Goal: Task Accomplishment & Management: Manage account settings

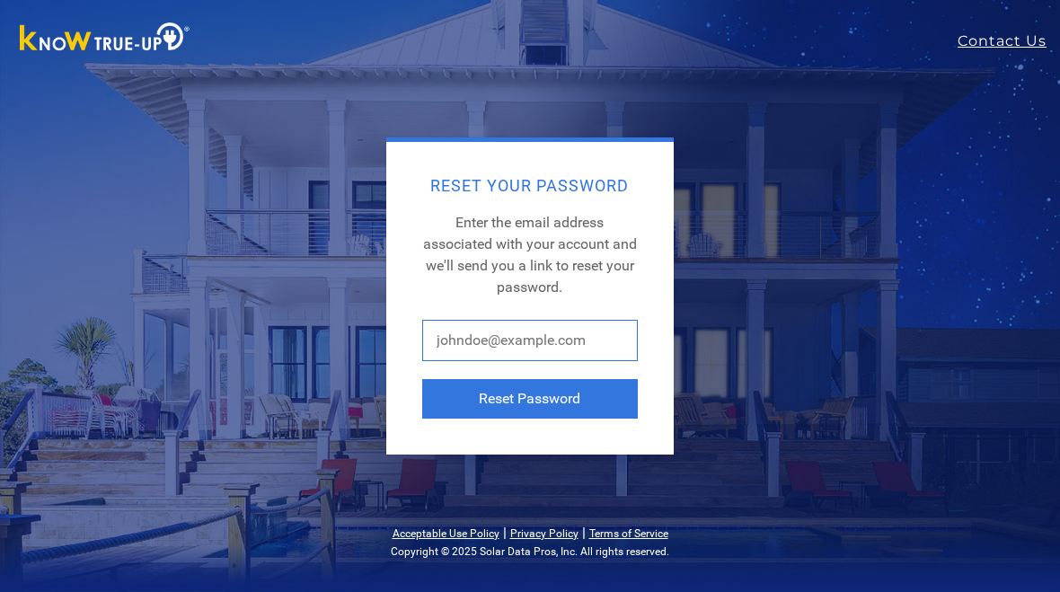
click at [546, 329] on input "text" at bounding box center [530, 340] width 216 height 41
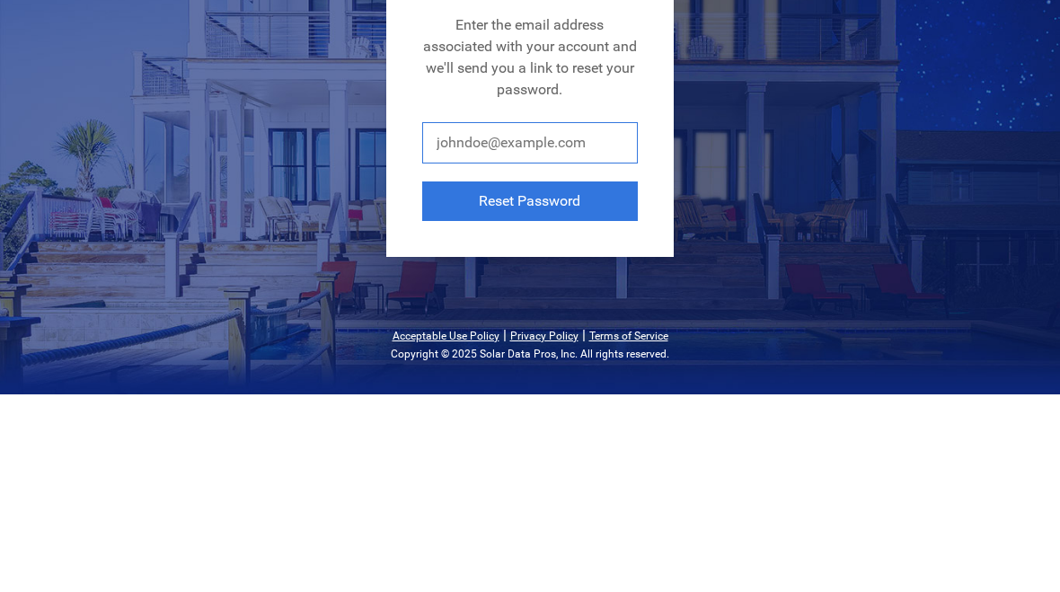
type input "H"
type input "[EMAIL_ADDRESS][DOMAIN_NAME]"
click at [562, 379] on button "Reset Password" at bounding box center [530, 399] width 216 height 40
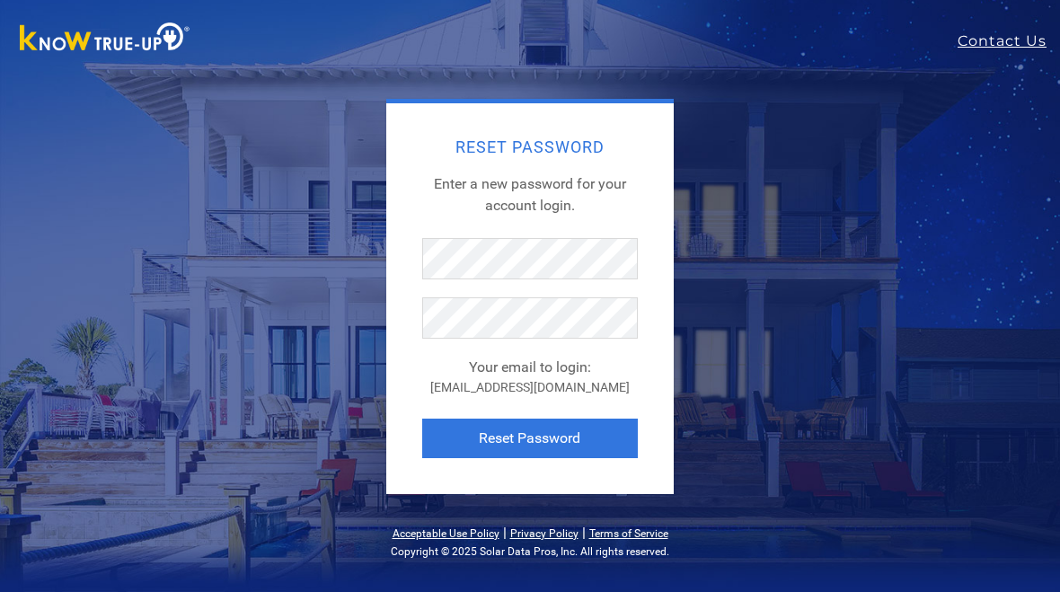
click at [537, 432] on button "Reset Password" at bounding box center [530, 438] width 216 height 40
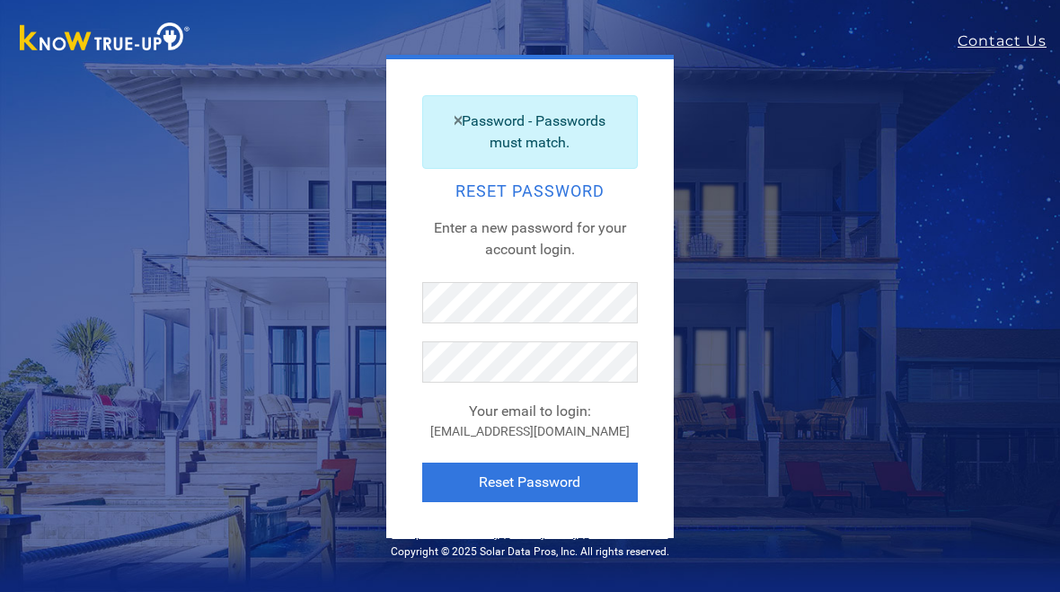
click at [517, 477] on button "Reset Password" at bounding box center [530, 482] width 216 height 40
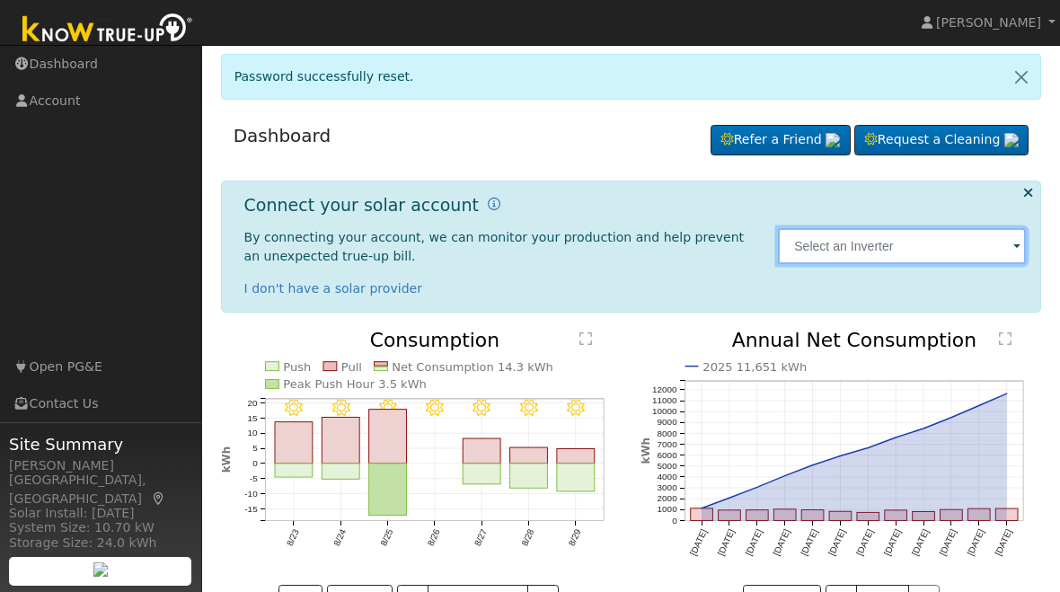
click at [1004, 245] on input "text" at bounding box center [902, 246] width 248 height 36
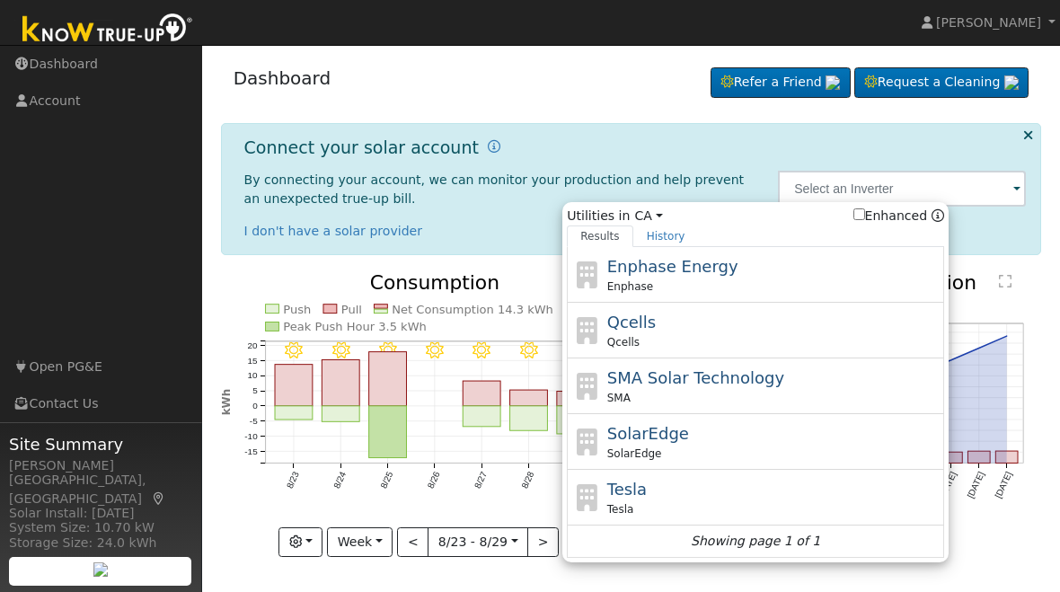
scroll to position [31, 0]
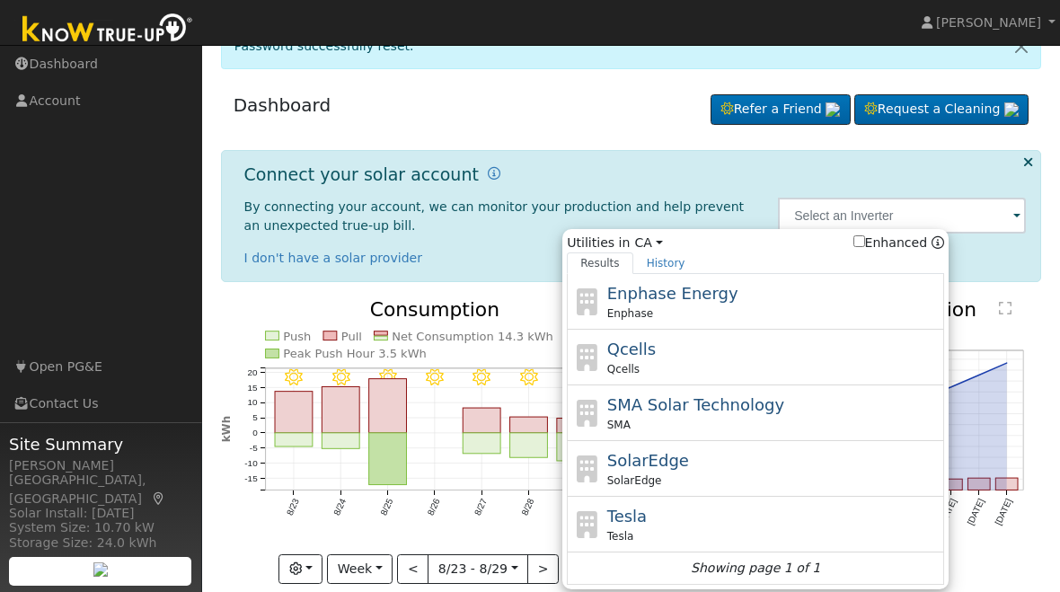
click at [1027, 328] on icon "2025 11,651 kWh [DATE] Sep '[DATE] Nov '[DATE] Jan '[DATE] Mar '[DATE] May '[DA…" at bounding box center [840, 434] width 400 height 268
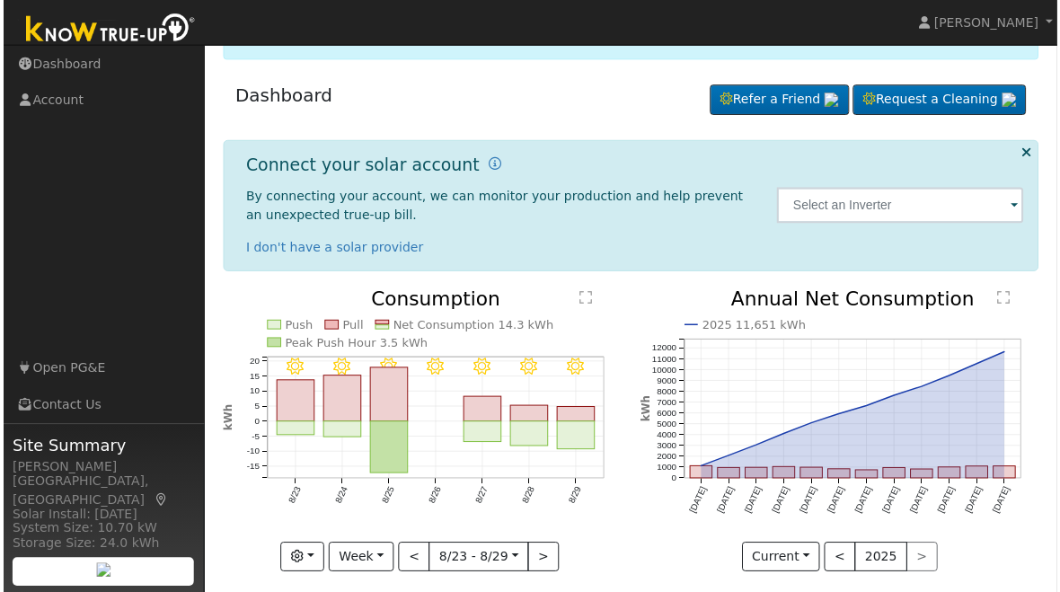
scroll to position [57, 0]
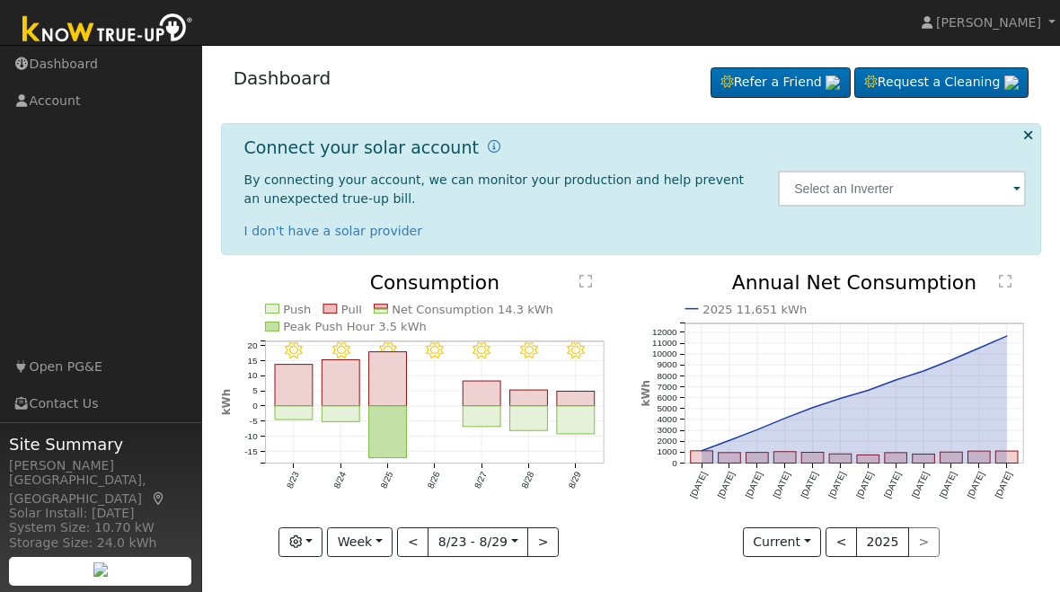
click at [57, 105] on link "Account" at bounding box center [101, 101] width 202 height 37
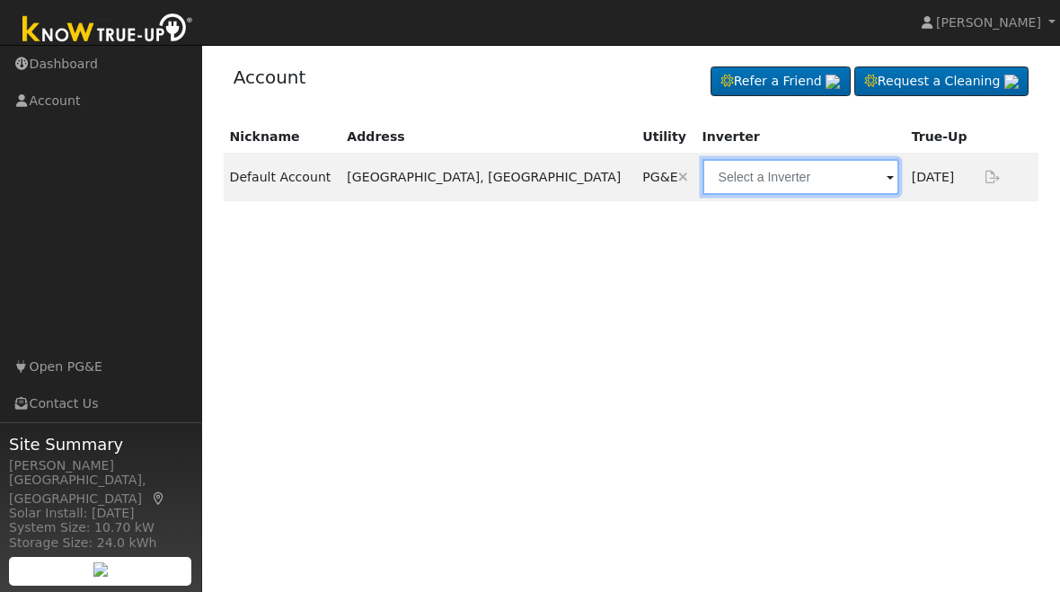
click at [834, 182] on input "text" at bounding box center [800, 177] width 197 height 36
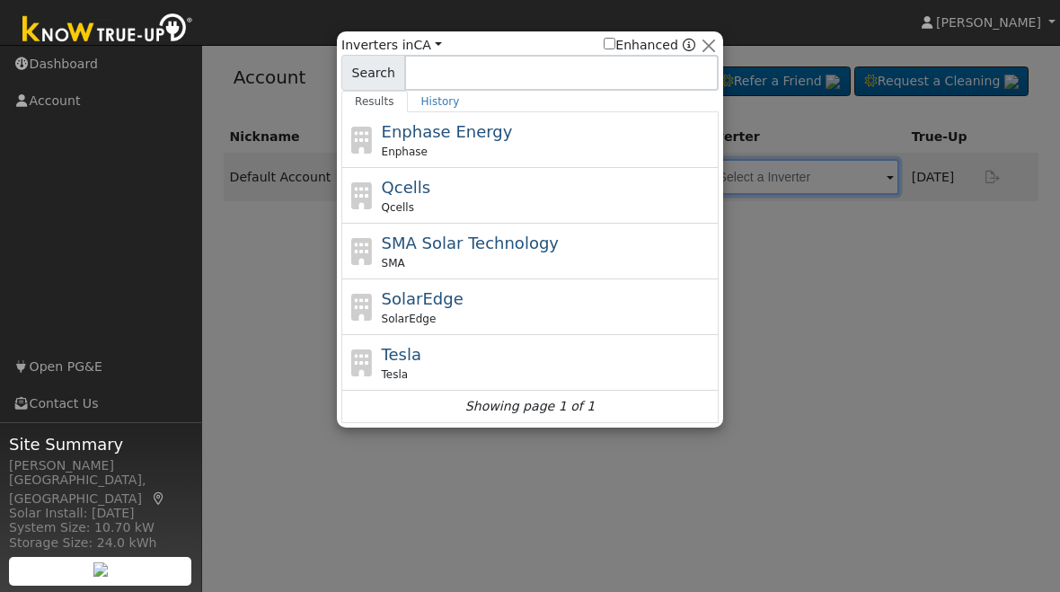
click at [839, 349] on div at bounding box center [530, 296] width 1060 height 592
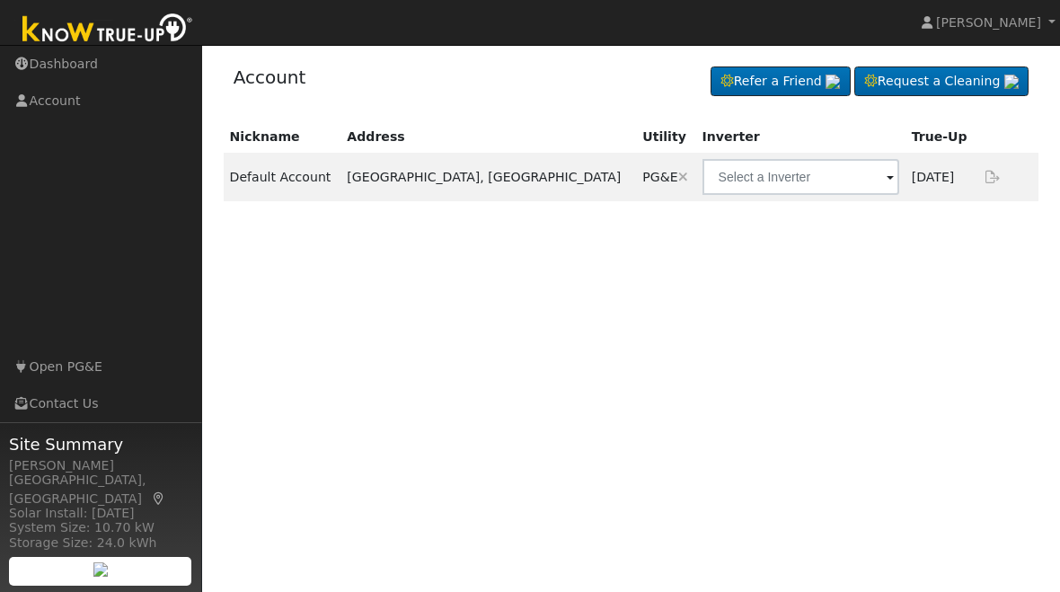
click at [75, 62] on link "Dashboard" at bounding box center [101, 64] width 202 height 37
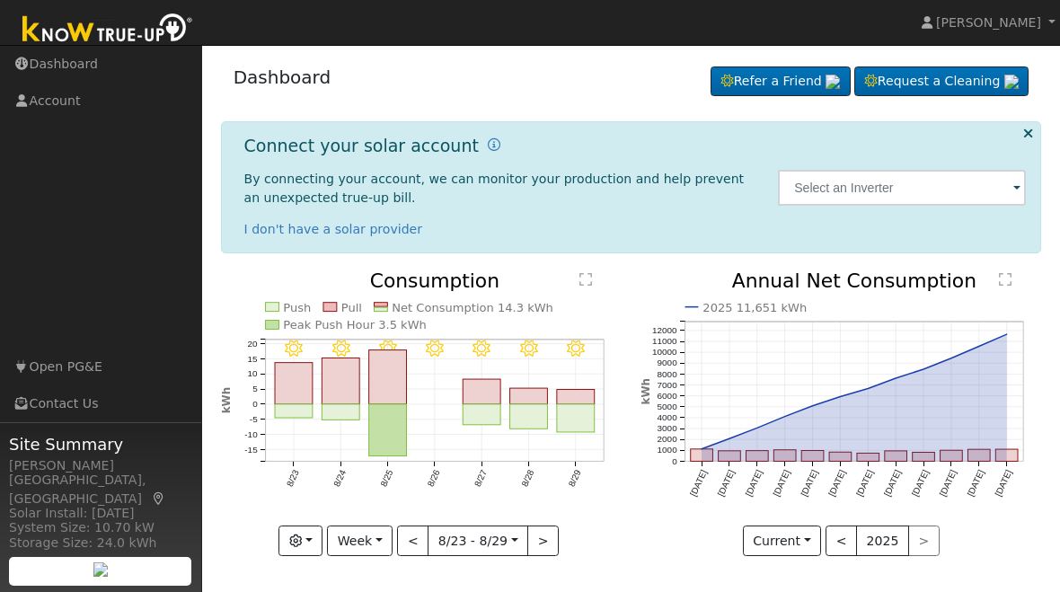
click at [313, 539] on button "button" at bounding box center [300, 540] width 44 height 31
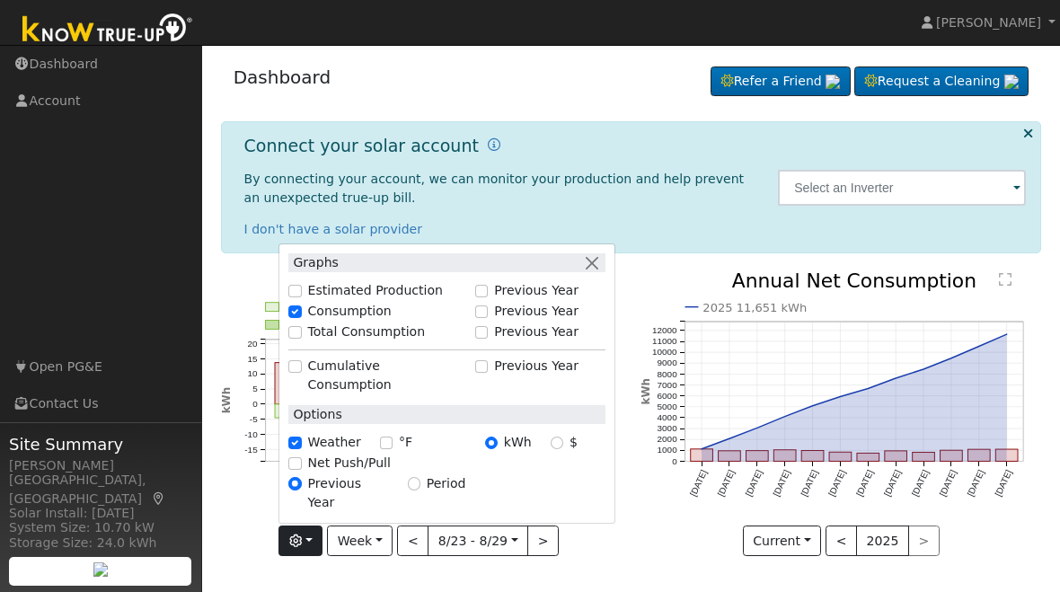
click at [418, 484] on input "Period" at bounding box center [414, 483] width 13 height 13
radio input "true"
radio input "false"
click at [661, 556] on div "2025 11,651 kWh [DATE] Sep '[DATE] Nov '[DATE] Jan '[DATE] Mar '[DATE] May '[DA…" at bounding box center [841, 427] width 420 height 312
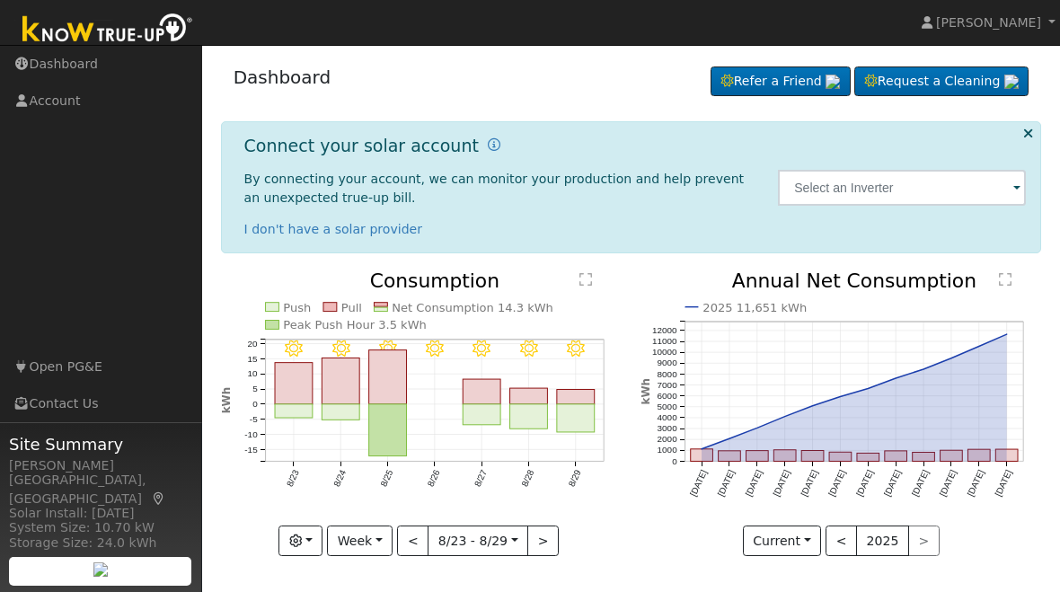
click at [801, 536] on button "Current" at bounding box center [782, 540] width 79 height 31
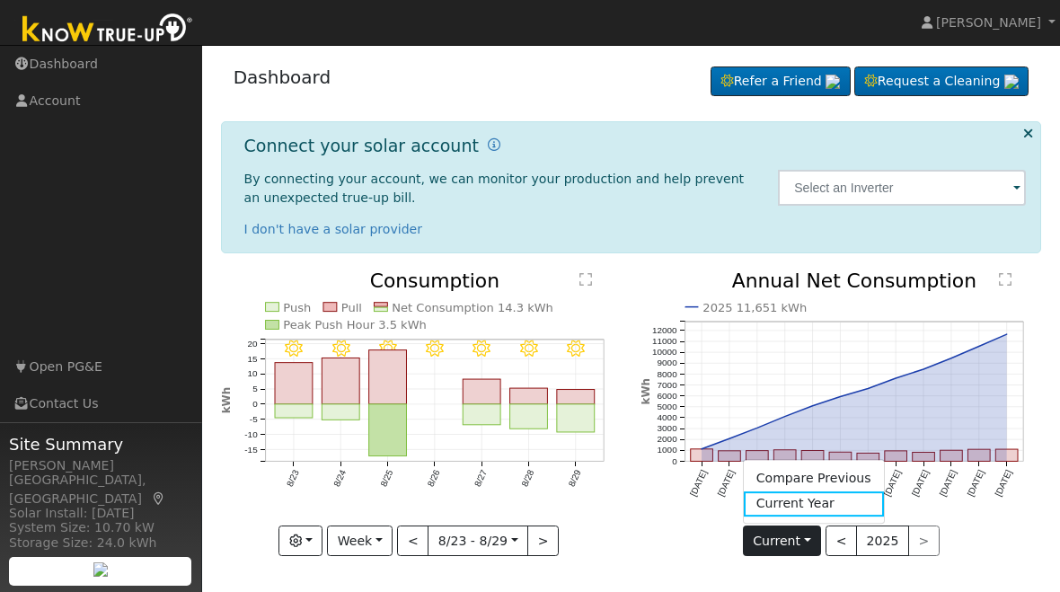
click at [597, 534] on icon "8/29 - Clear 8/28 - MostlyClear 8/27 - MostlyClear 8/26 - MostlyClear 8/25 - Mo…" at bounding box center [421, 409] width 400 height 277
